Goal: Check status: Check status

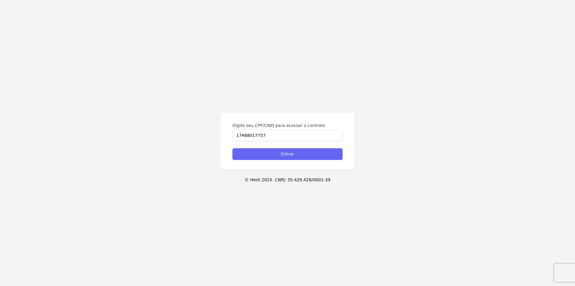
type input "17488017757"
click at [249, 149] on input "Entrar" at bounding box center [288, 154] width 110 height 12
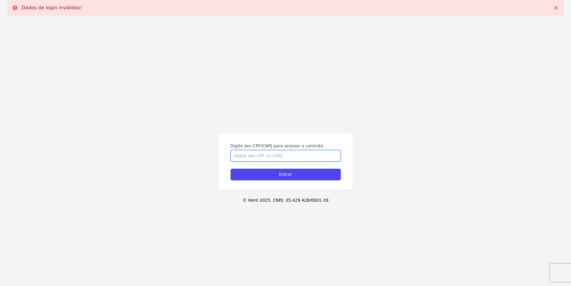
click at [263, 154] on input "Digite seu CPF/CNPJ para acessar o contrato" at bounding box center [285, 155] width 110 height 11
type input "17488017757"
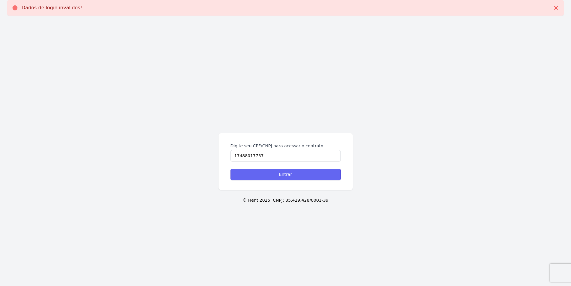
click at [267, 173] on input "Entrar" at bounding box center [285, 174] width 110 height 12
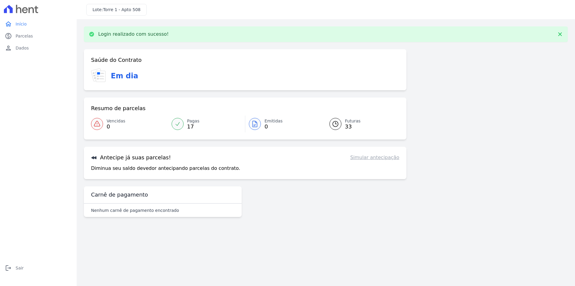
click at [344, 121] on link "Futuras 33" at bounding box center [360, 123] width 77 height 17
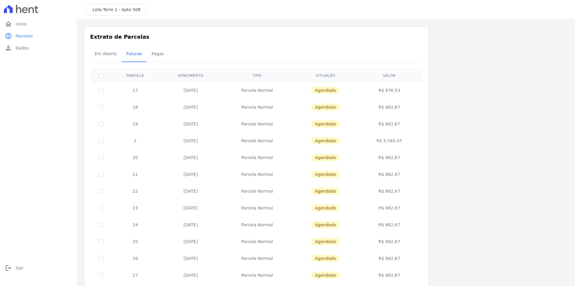
drag, startPoint x: 141, startPoint y: 138, endPoint x: 132, endPoint y: 137, distance: 8.1
click at [132, 137] on td "2" at bounding box center [135, 140] width 49 height 17
drag, startPoint x: 132, startPoint y: 140, endPoint x: 408, endPoint y: 140, distance: 275.6
click at [408, 140] on tr "2 [DATE] [GEOGRAPHIC_DATA] [GEOGRAPHIC_DATA] R$ 5.565,47" at bounding box center [257, 140] width 330 height 17
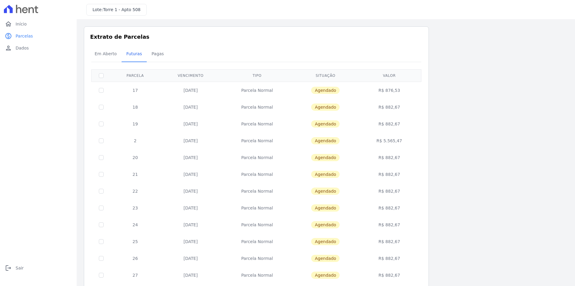
click at [408, 140] on td "R$ 5.565,47" at bounding box center [390, 140] width 62 height 17
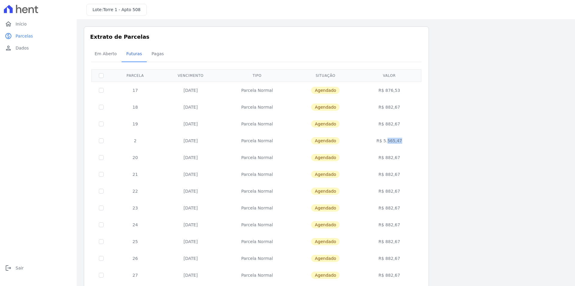
click at [394, 138] on td "R$ 5.565,47" at bounding box center [390, 140] width 62 height 17
click at [266, 144] on td "Parcela Normal" at bounding box center [257, 140] width 71 height 17
drag, startPoint x: 402, startPoint y: 90, endPoint x: 130, endPoint y: 90, distance: 272.4
click at [130, 90] on tr "17 [DATE] [GEOGRAPHIC_DATA] [GEOGRAPHIC_DATA] R$ 876,53" at bounding box center [257, 89] width 330 height 17
click at [130, 90] on td "17" at bounding box center [135, 89] width 49 height 17
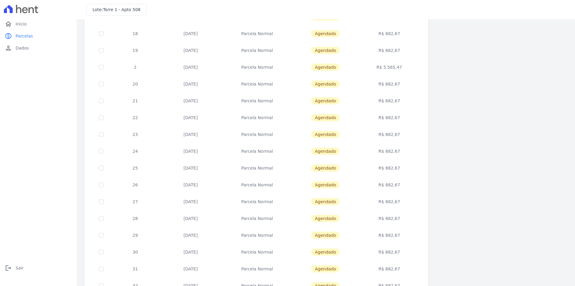
scroll to position [167, 0]
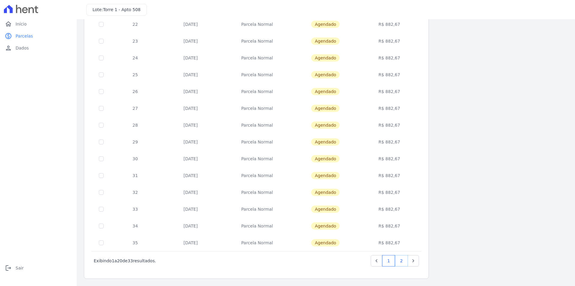
click at [400, 263] on link "2" at bounding box center [401, 260] width 13 height 11
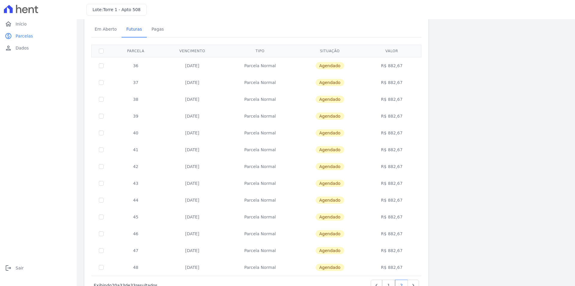
scroll to position [49, 0]
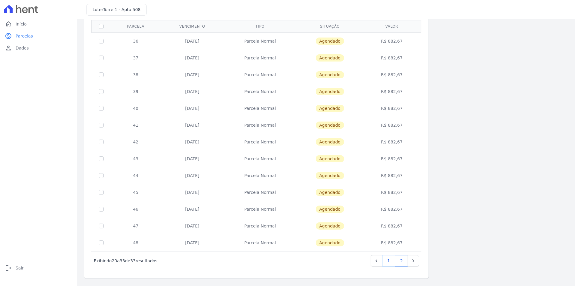
click at [390, 263] on link "1" at bounding box center [388, 260] width 13 height 11
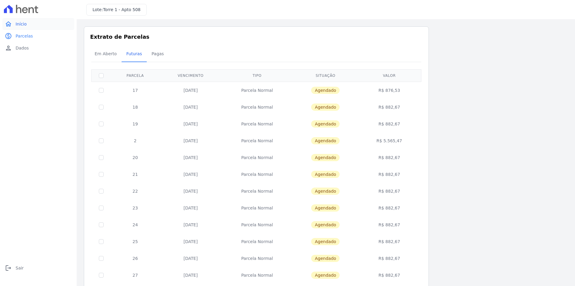
click at [46, 21] on link "home Início" at bounding box center [38, 24] width 72 height 12
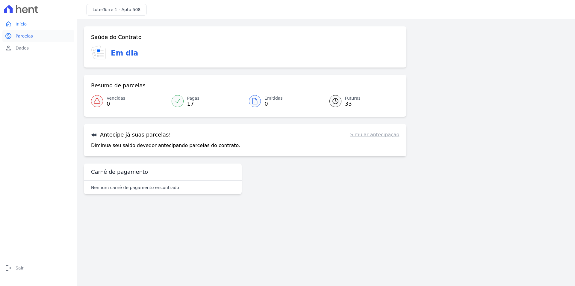
click at [36, 38] on link "paid Parcelas" at bounding box center [38, 36] width 72 height 12
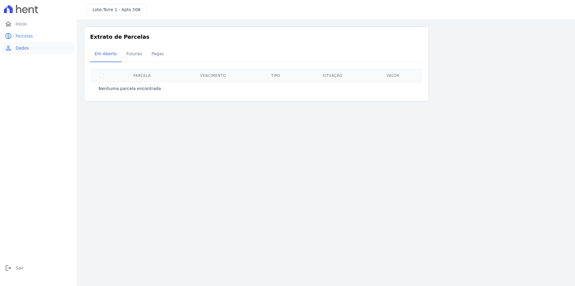
click at [38, 49] on link "person Dados" at bounding box center [38, 48] width 72 height 12
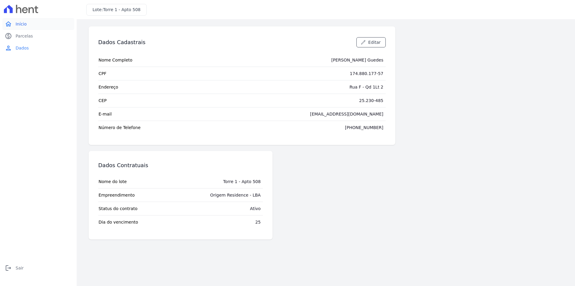
click at [38, 20] on link "home Início" at bounding box center [38, 24] width 72 height 12
